Goal: Task Accomplishment & Management: Manage account settings

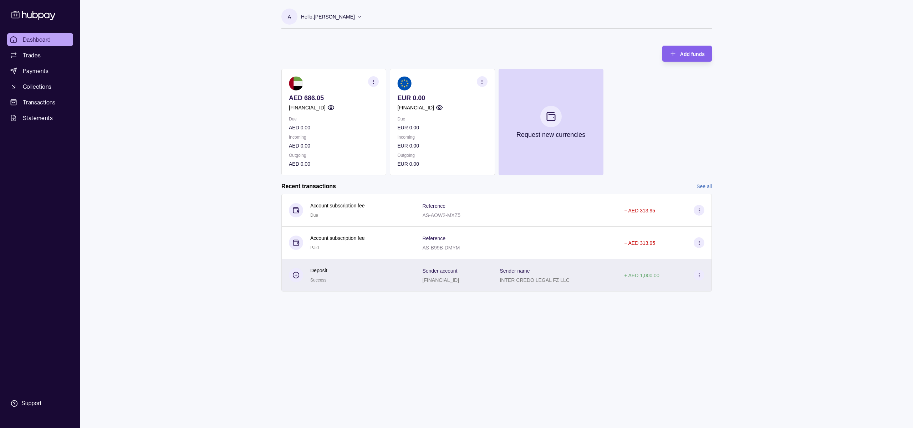
click at [293, 274] on circle at bounding box center [296, 275] width 6 height 6
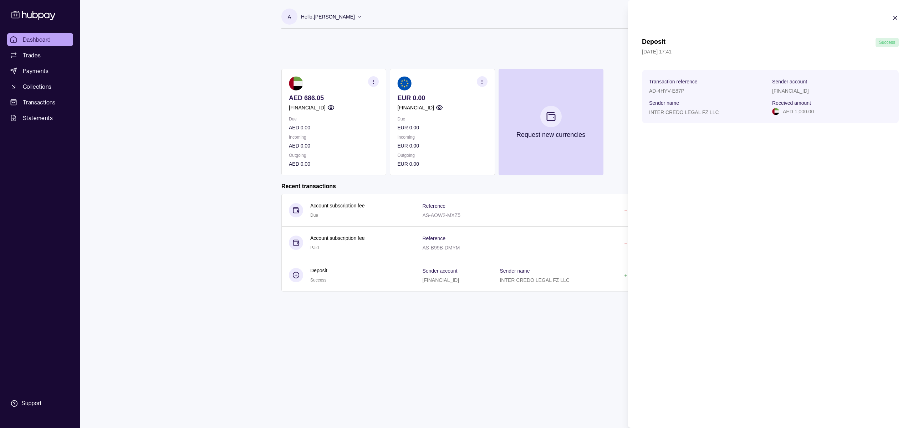
click at [554, 350] on html "Dashboard Trades Payments Collections Transactions Statements Support A Hello, …" at bounding box center [456, 214] width 913 height 428
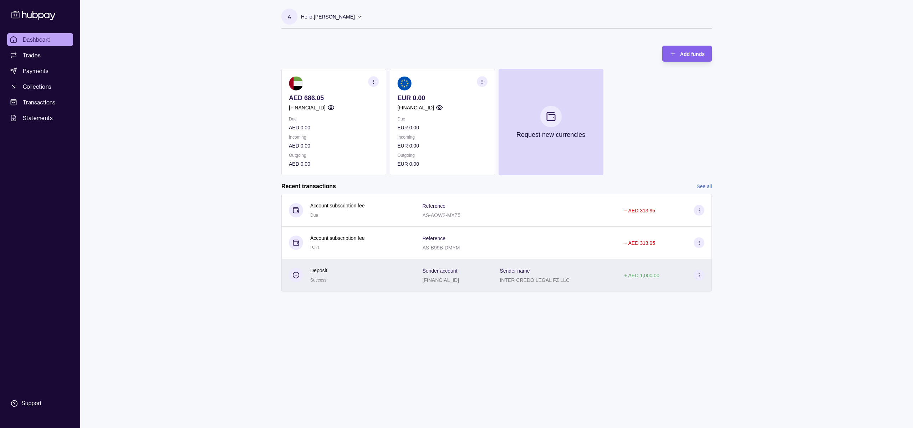
click at [492, 282] on div "Sender account AE800351001326807419001" at bounding box center [453, 275] width 77 height 32
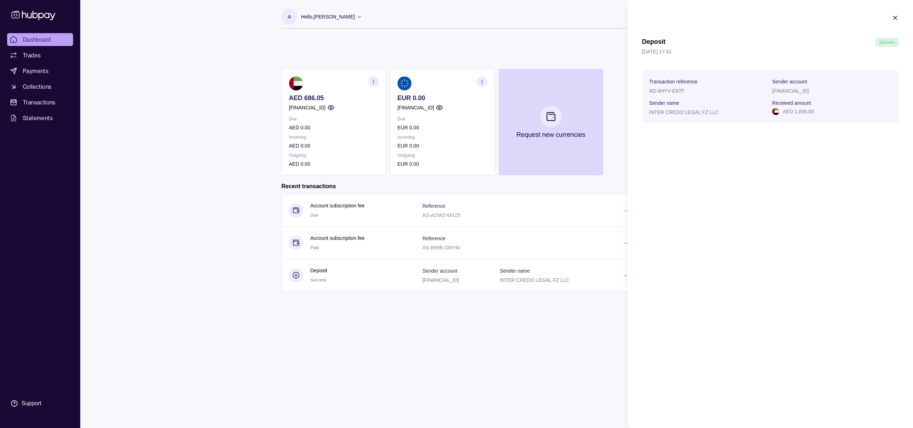
drag, startPoint x: 216, startPoint y: 187, endPoint x: 219, endPoint y: 190, distance: 4.3
click at [216, 186] on html "Dashboard Trades Payments Collections Transactions Statements Support A Hello, …" at bounding box center [456, 214] width 913 height 428
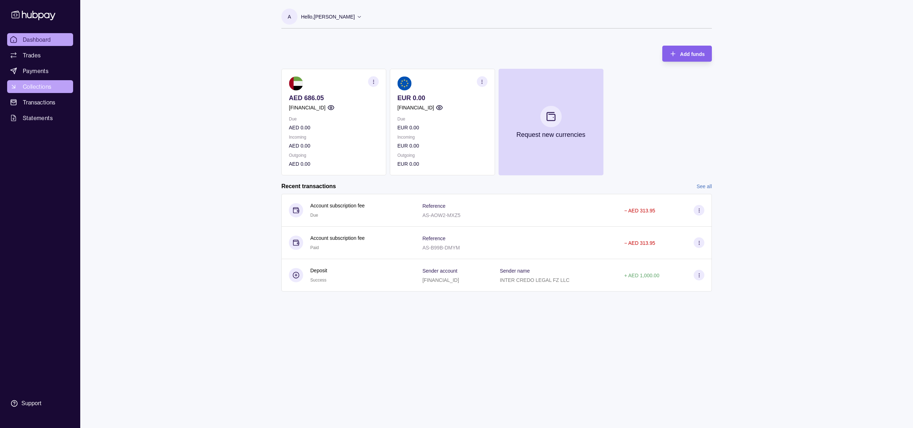
click at [32, 84] on span "Collections" at bounding box center [37, 86] width 29 height 9
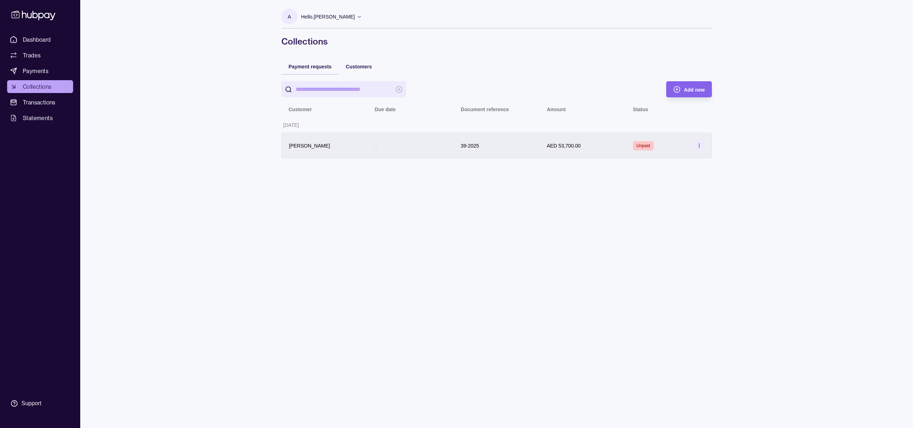
click at [700, 145] on icon at bounding box center [698, 145] width 5 height 5
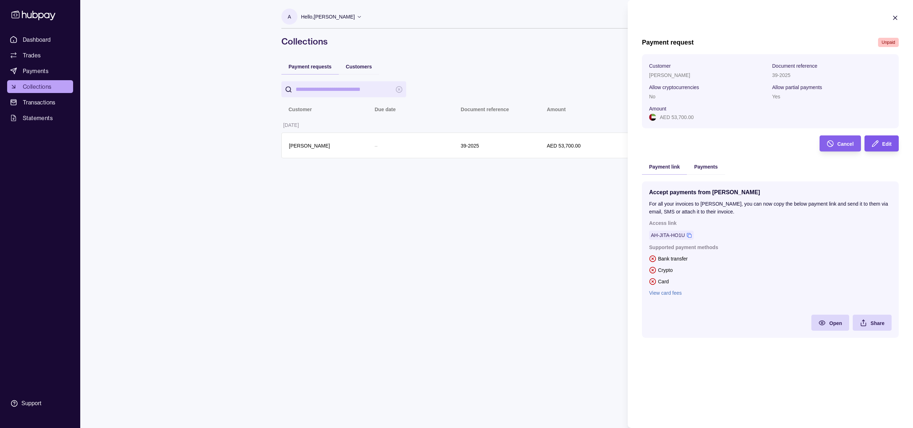
click at [884, 141] on div "Edit" at bounding box center [886, 143] width 9 height 9
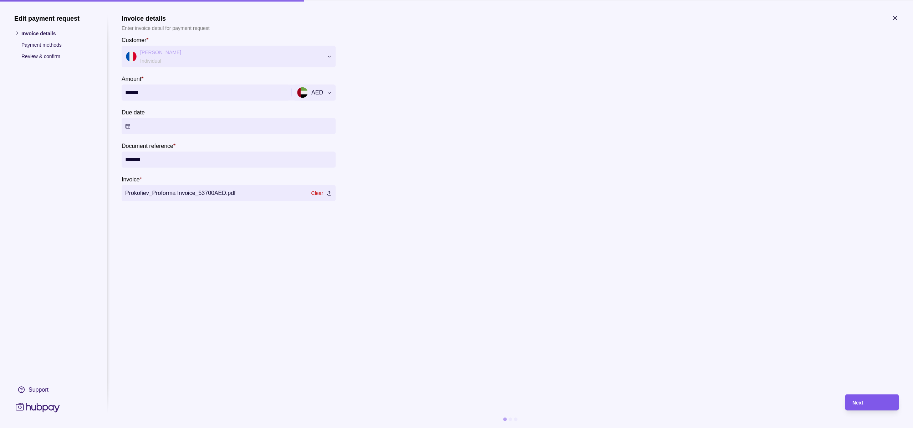
click at [889, 408] on div "Next" at bounding box center [866, 402] width 50 height 16
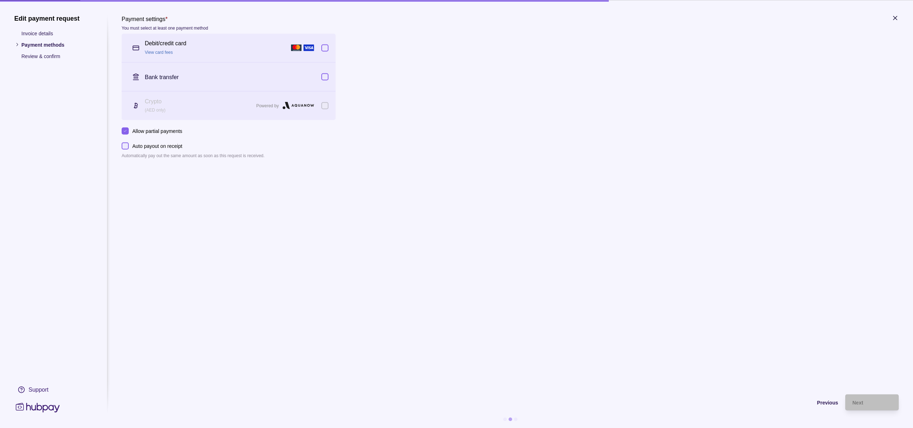
click at [321, 105] on div "Crypto (AED only) Powered by" at bounding box center [229, 105] width 214 height 29
click at [169, 128] on p "Allow partial payments" at bounding box center [157, 131] width 50 height 8
click at [129, 128] on button "Allow partial payments" at bounding box center [125, 130] width 7 height 7
click at [150, 105] on p "Crypto" at bounding box center [199, 101] width 108 height 8
click at [158, 109] on p "(AED only)" at bounding box center [199, 110] width 108 height 8
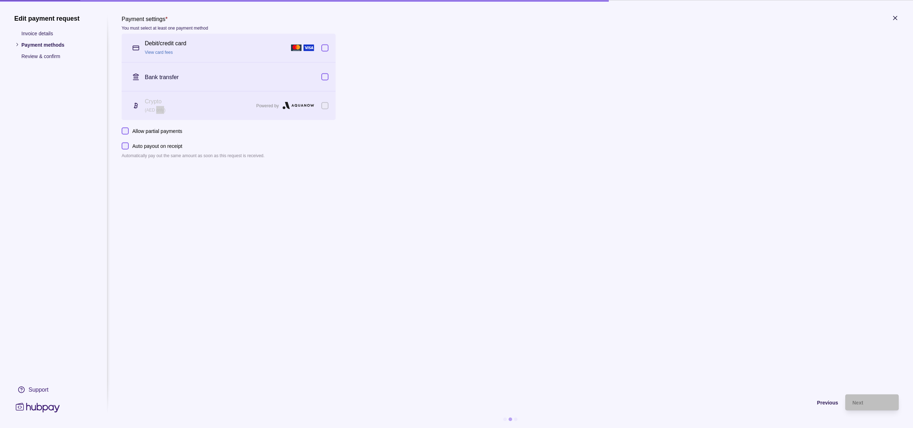
click at [158, 109] on p "(AED only)" at bounding box center [199, 110] width 108 height 8
drag, startPoint x: 363, startPoint y: 175, endPoint x: 217, endPoint y: 125, distance: 154.1
click at [363, 175] on section "Payment settings * You must select at least one payment method Debit/credit car…" at bounding box center [510, 200] width 777 height 373
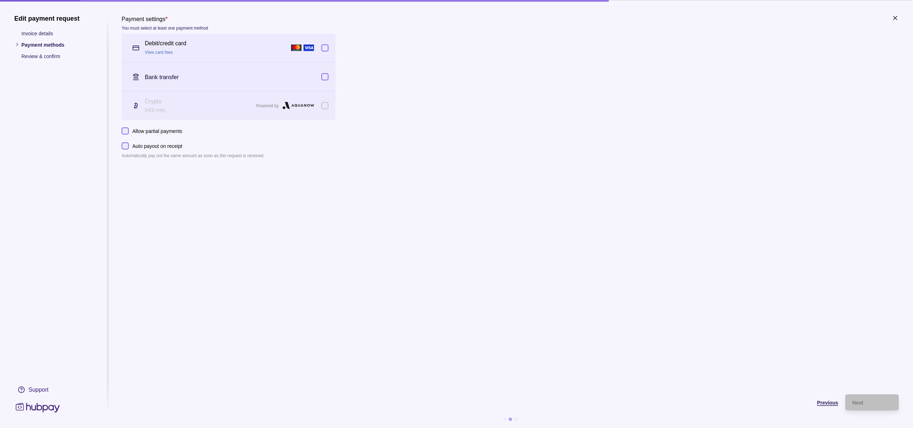
click at [826, 401] on span "Previous" at bounding box center [827, 403] width 21 height 6
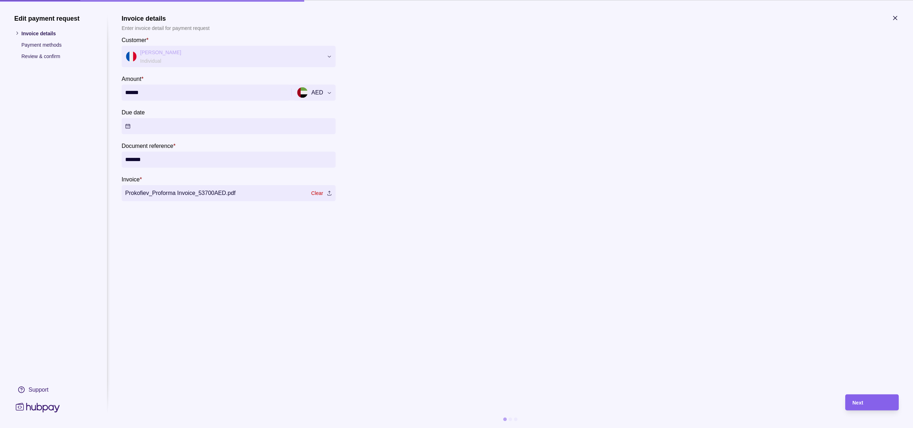
click at [182, 94] on input "******" at bounding box center [205, 93] width 161 height 16
click at [327, 428] on div "Edit payment request Invoice details Payment methods Review & confirm Support I…" at bounding box center [456, 428] width 913 height 0
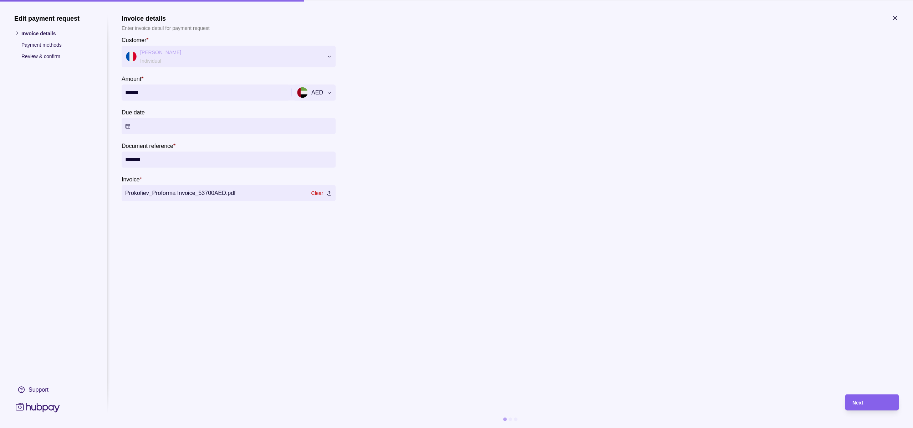
click at [320, 428] on div "Edit payment request Invoice details Payment methods Review & confirm Support I…" at bounding box center [456, 428] width 913 height 0
type input "*********"
click at [319, 428] on div "Edit payment request Invoice details Payment methods Review & confirm Support I…" at bounding box center [456, 428] width 913 height 0
click at [398, 140] on section "Invoice details Enter invoice detail for payment request Customer * Sergey Prok…" at bounding box center [510, 107] width 777 height 187
click at [871, 405] on div "Next" at bounding box center [871, 402] width 39 height 9
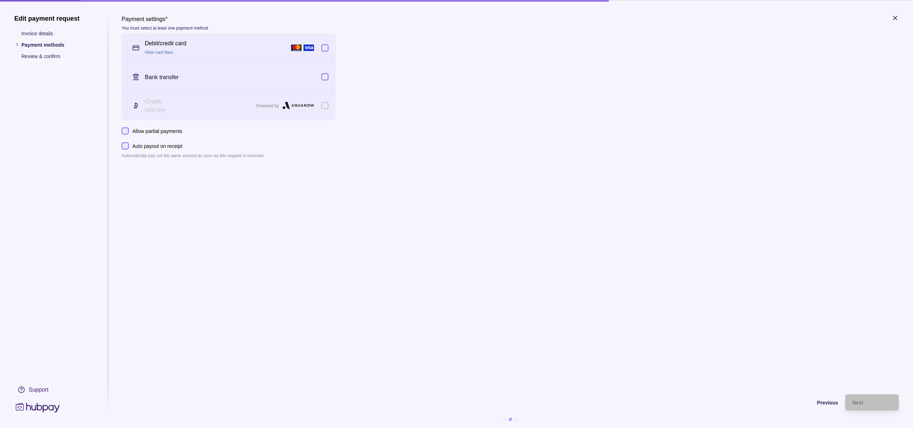
click at [260, 105] on p "Powered by" at bounding box center [267, 106] width 22 height 8
click at [151, 111] on p "(AED only)" at bounding box center [199, 110] width 108 height 8
click at [129, 143] on label "Auto payout on receipt" at bounding box center [155, 146] width 53 height 8
click at [129, 143] on button "Auto payout on receipt" at bounding box center [125, 145] width 7 height 7
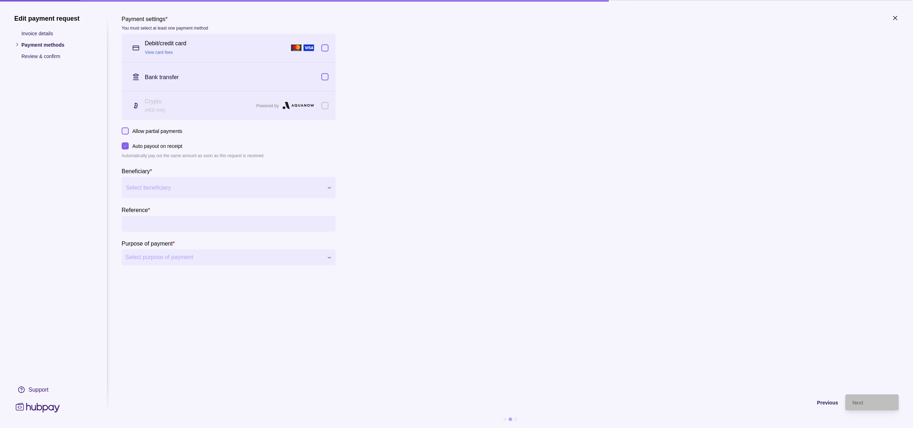
click at [127, 144] on button "Auto payout on receipt" at bounding box center [125, 145] width 7 height 7
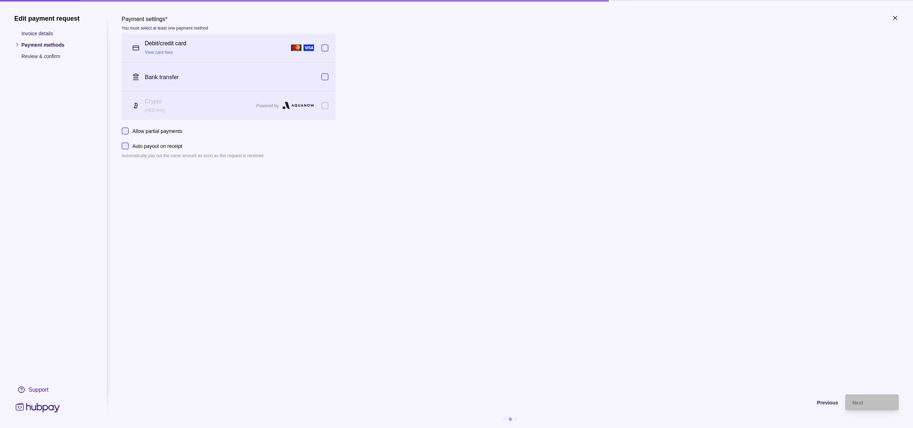
click at [126, 130] on button "Allow partial payments" at bounding box center [125, 130] width 7 height 7
click at [324, 76] on button "button" at bounding box center [324, 76] width 7 height 7
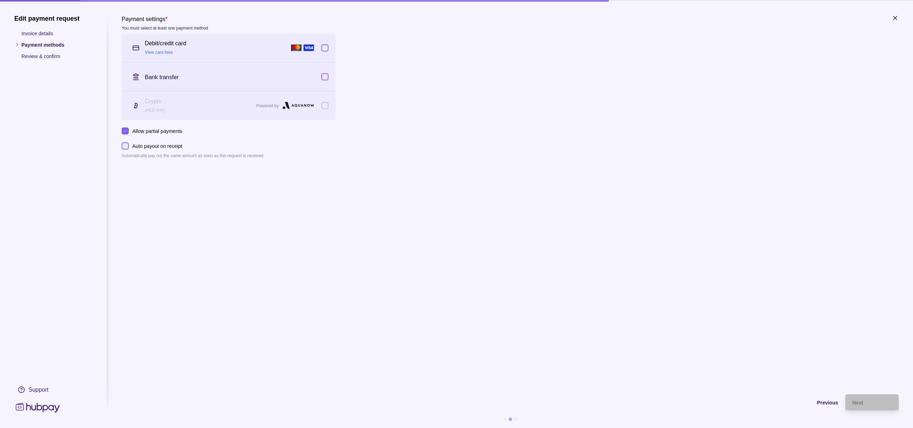
click at [325, 46] on button "button" at bounding box center [324, 47] width 7 height 7
click at [32, 389] on div "Support" at bounding box center [39, 390] width 20 height 8
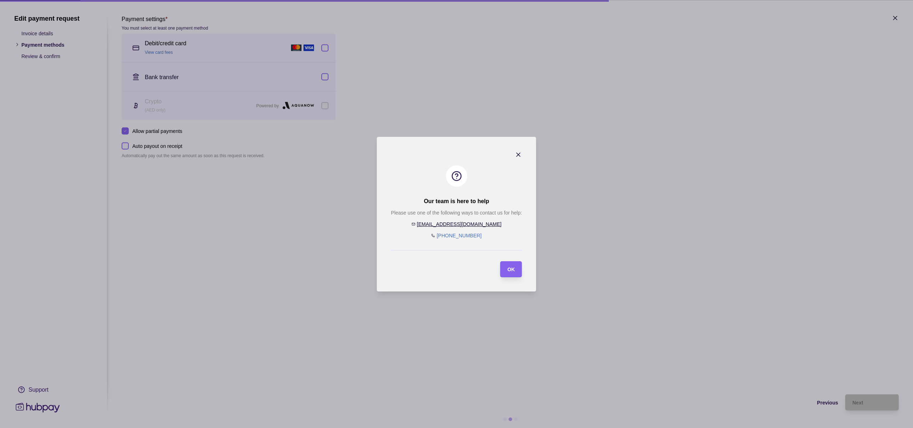
click at [473, 223] on link "help@hubpay.ae" at bounding box center [459, 224] width 85 height 6
click at [514, 268] on span "OK" at bounding box center [510, 270] width 7 height 6
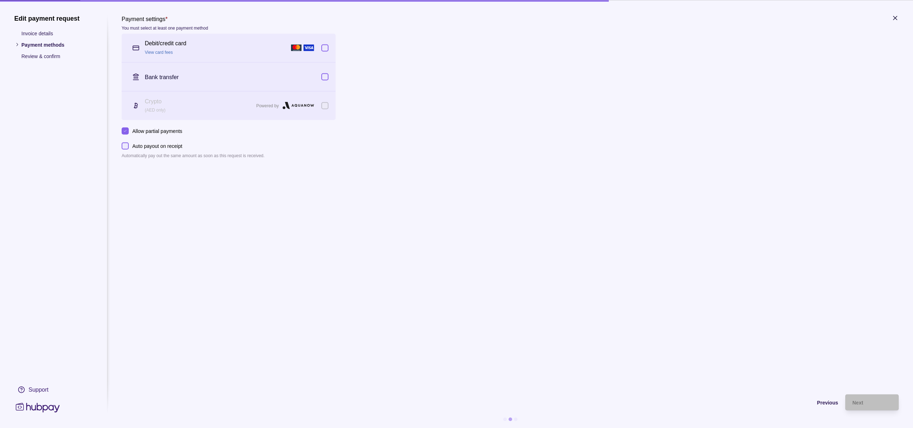
click at [37, 35] on p "Invoice details" at bounding box center [56, 33] width 71 height 8
click at [144, 108] on div "Crypto (AED only) Powered by" at bounding box center [225, 105] width 193 height 16
click at [27, 33] on p "Invoice details" at bounding box center [56, 33] width 71 height 8
